Goal: Task Accomplishment & Management: Use online tool/utility

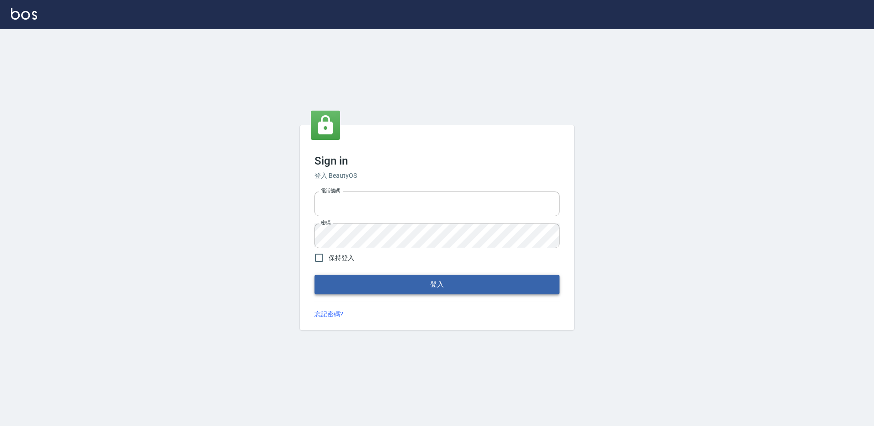
type input "27222158"
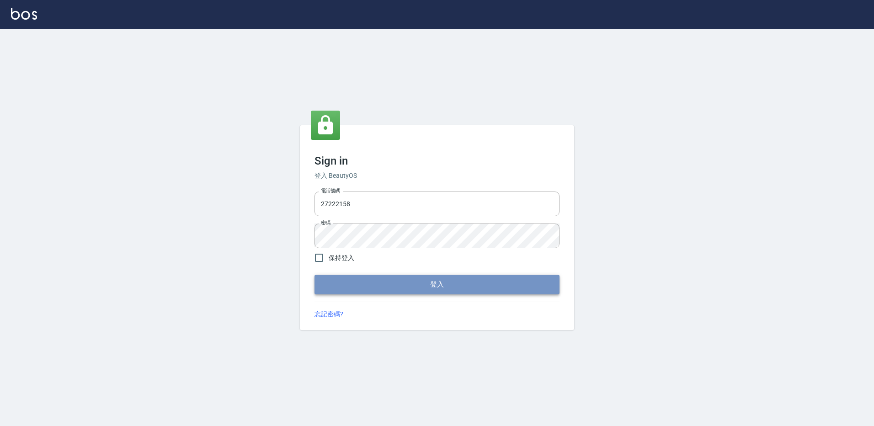
click at [374, 286] on button "登入" at bounding box center [437, 284] width 245 height 19
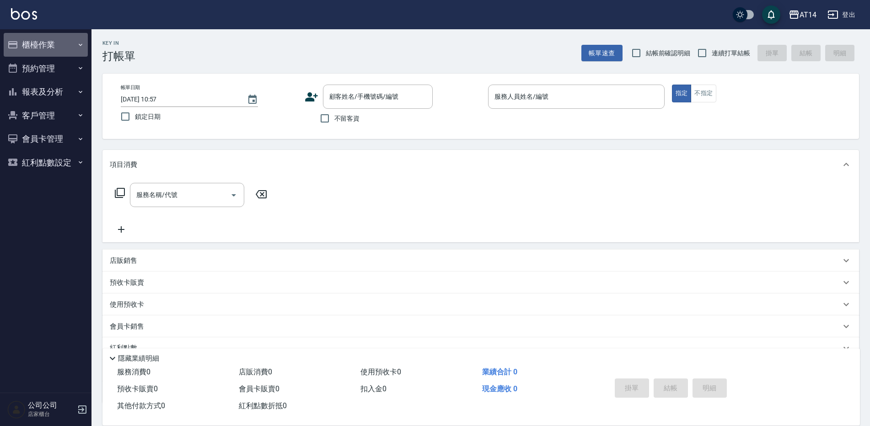
click at [27, 41] on button "櫃檯作業" at bounding box center [46, 45] width 84 height 24
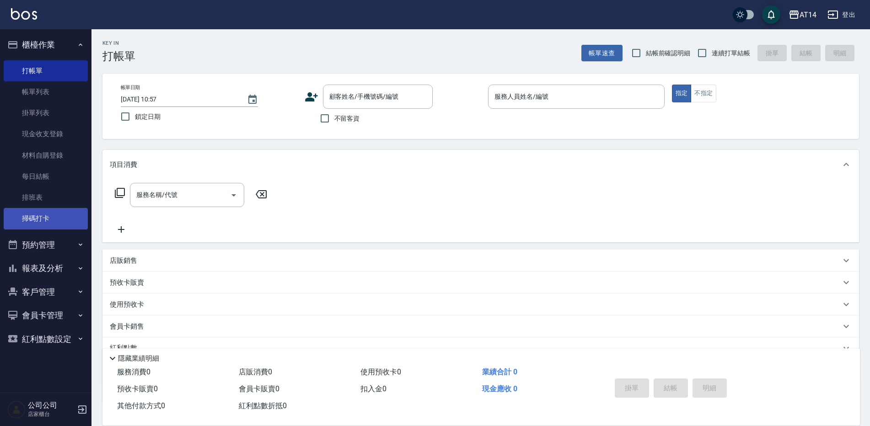
click at [56, 220] on link "掃碼打卡" at bounding box center [46, 218] width 84 height 21
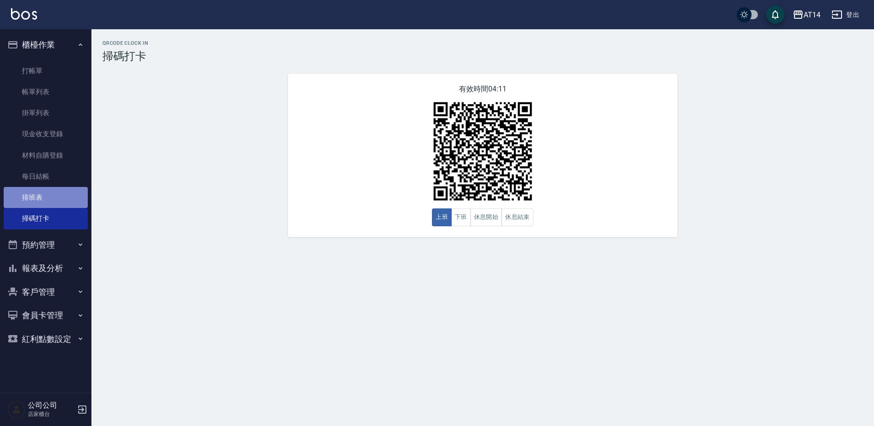
drag, startPoint x: 40, startPoint y: 196, endPoint x: 42, endPoint y: 202, distance: 6.4
click at [40, 196] on link "排班表" at bounding box center [46, 197] width 84 height 21
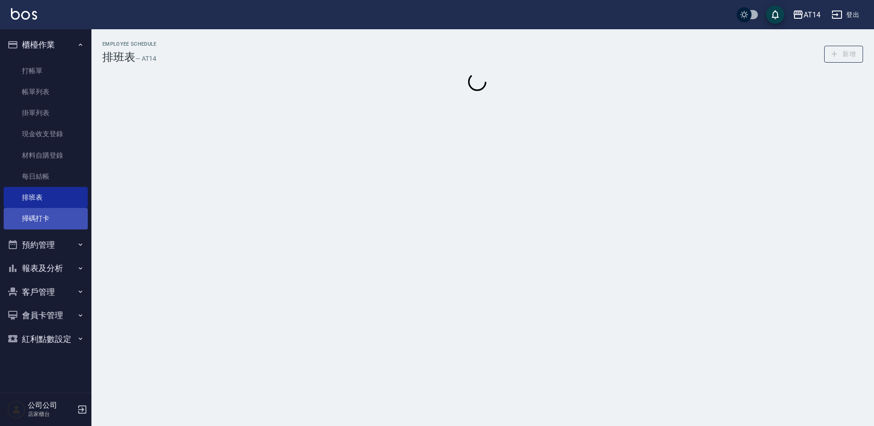
click at [44, 213] on link "掃碼打卡" at bounding box center [46, 218] width 84 height 21
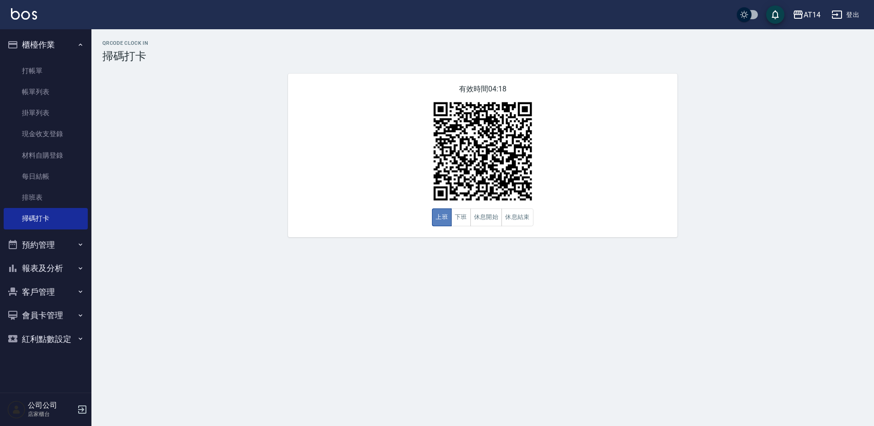
click at [448, 225] on button "上班" at bounding box center [442, 218] width 20 height 18
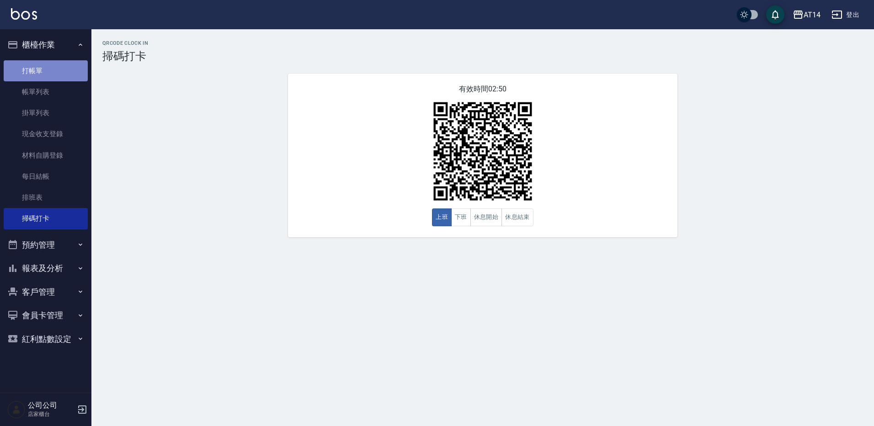
click at [24, 68] on link "打帳單" at bounding box center [46, 70] width 84 height 21
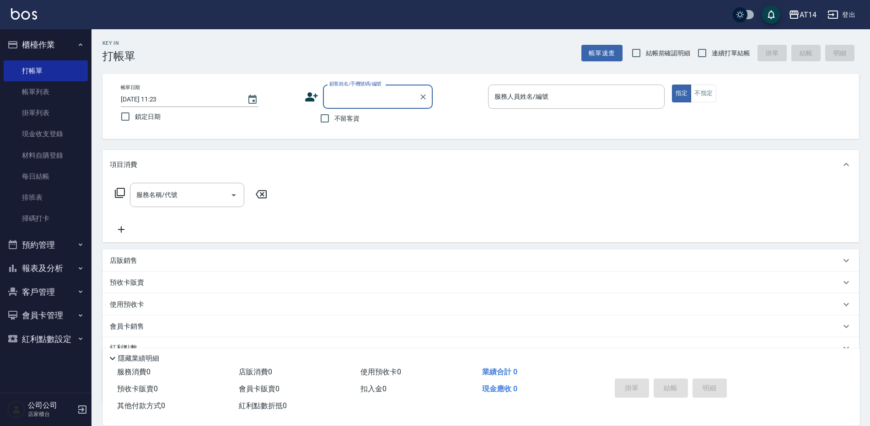
click at [342, 118] on span "不留客資" at bounding box center [347, 119] width 26 height 10
click at [334, 118] on input "不留客資" at bounding box center [324, 118] width 19 height 19
checkbox input "true"
click at [518, 102] on input "服務人員姓名/編號" at bounding box center [576, 97] width 168 height 16
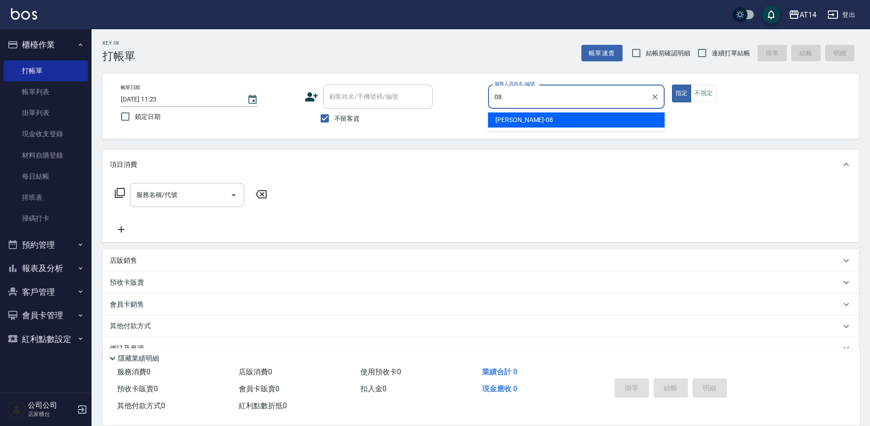
type input "08"
type button "true"
type input "[PERSON_NAME]-08"
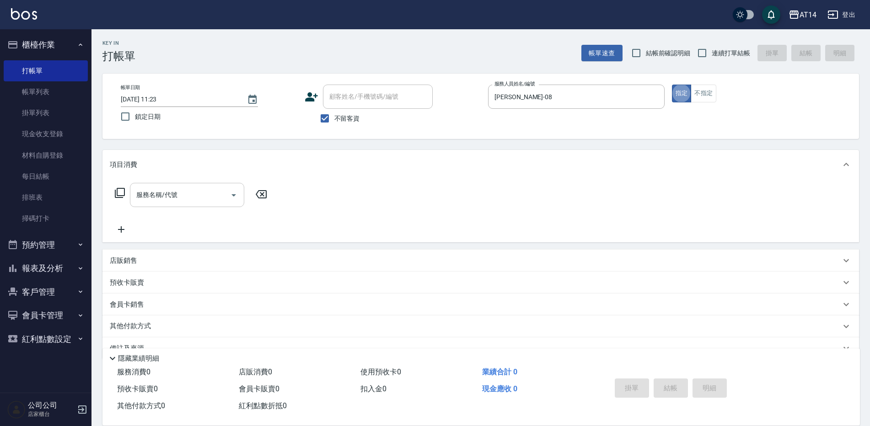
click at [185, 193] on input "服務名稱/代號" at bounding box center [180, 195] width 92 height 16
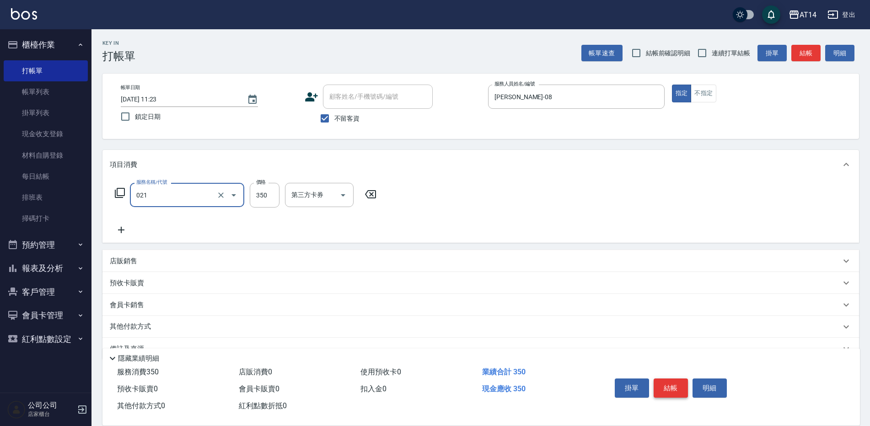
type input "剪髮(021)"
click at [673, 382] on button "結帳" at bounding box center [670, 388] width 34 height 19
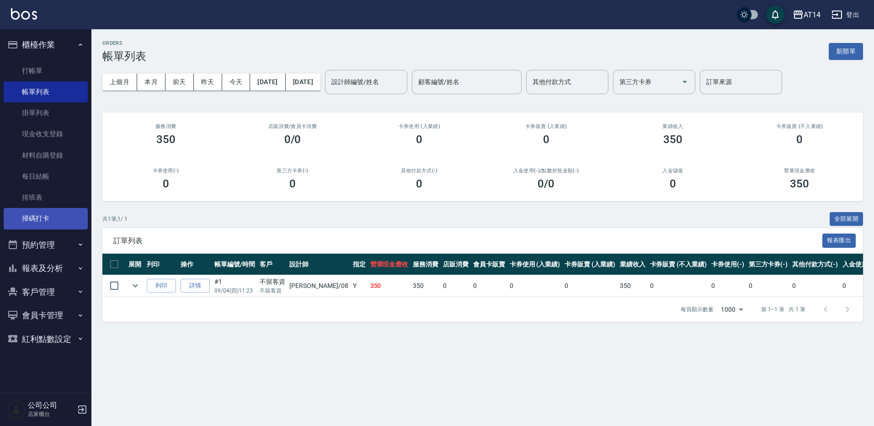
click at [44, 213] on link "掃碼打卡" at bounding box center [46, 218] width 84 height 21
